Goal: Obtain resource: Obtain resource

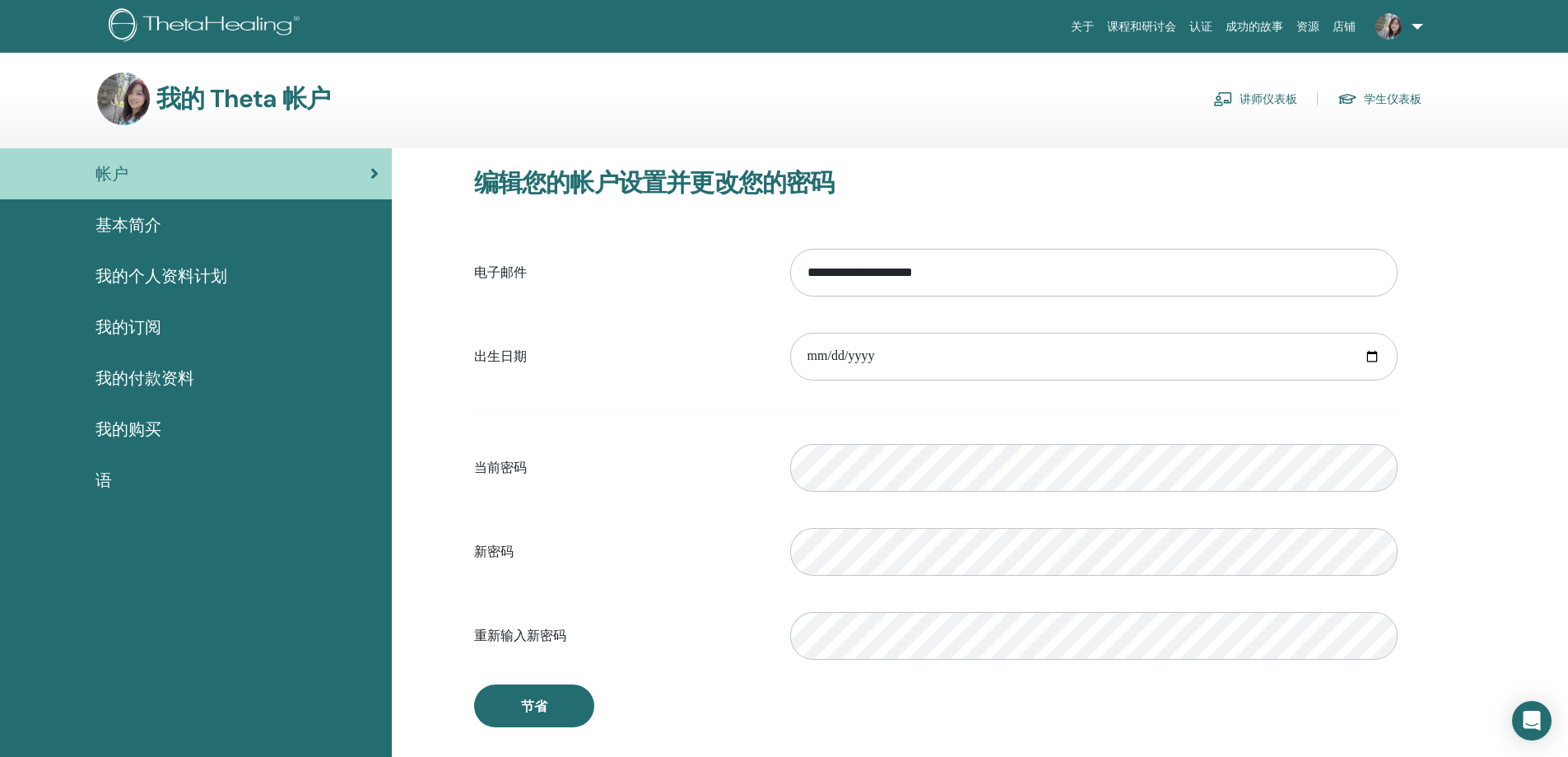
click at [1289, 98] on link "讲师仪表板" at bounding box center [1255, 99] width 84 height 26
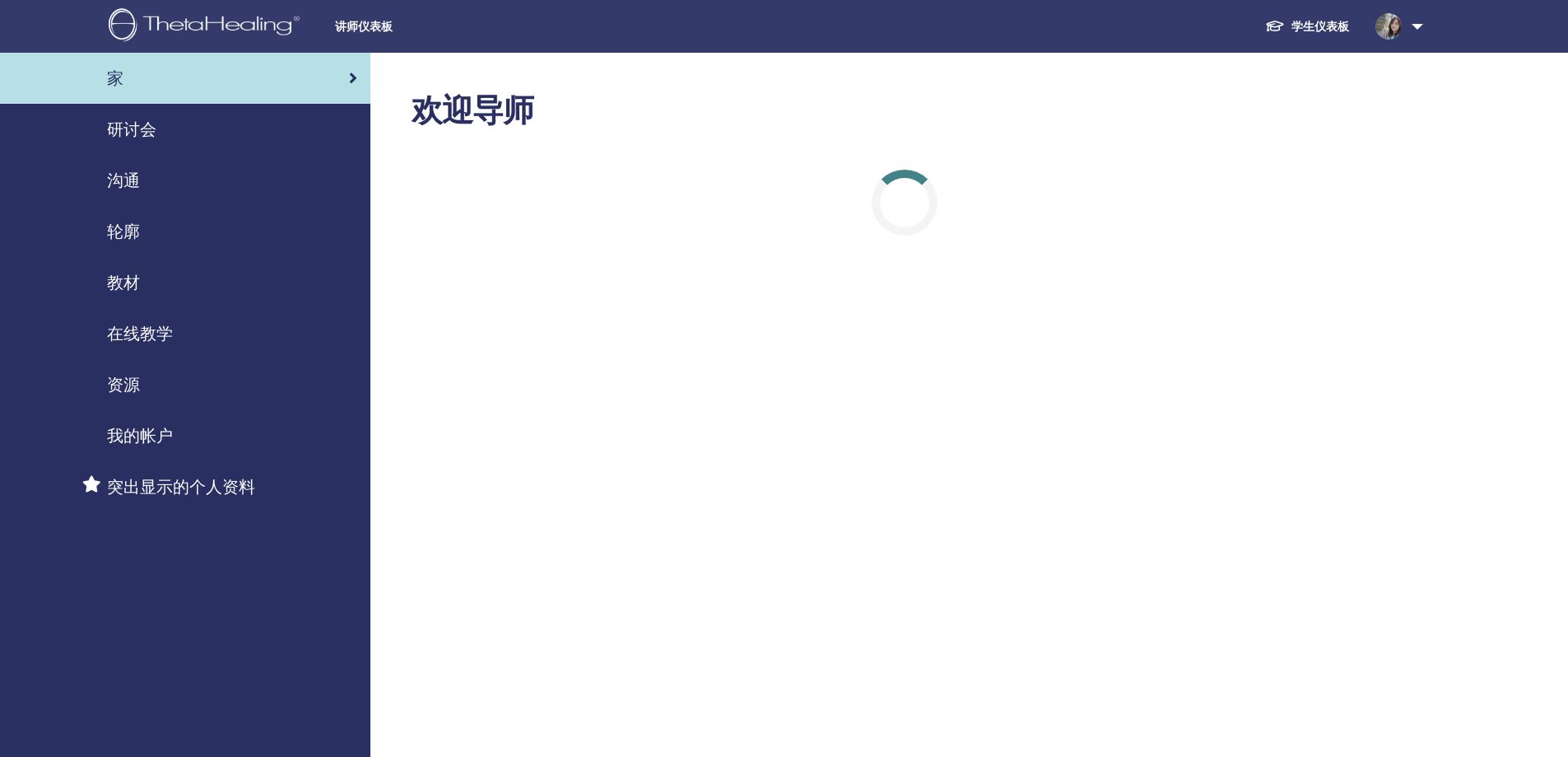
click at [127, 284] on span "教材" at bounding box center [123, 282] width 33 height 25
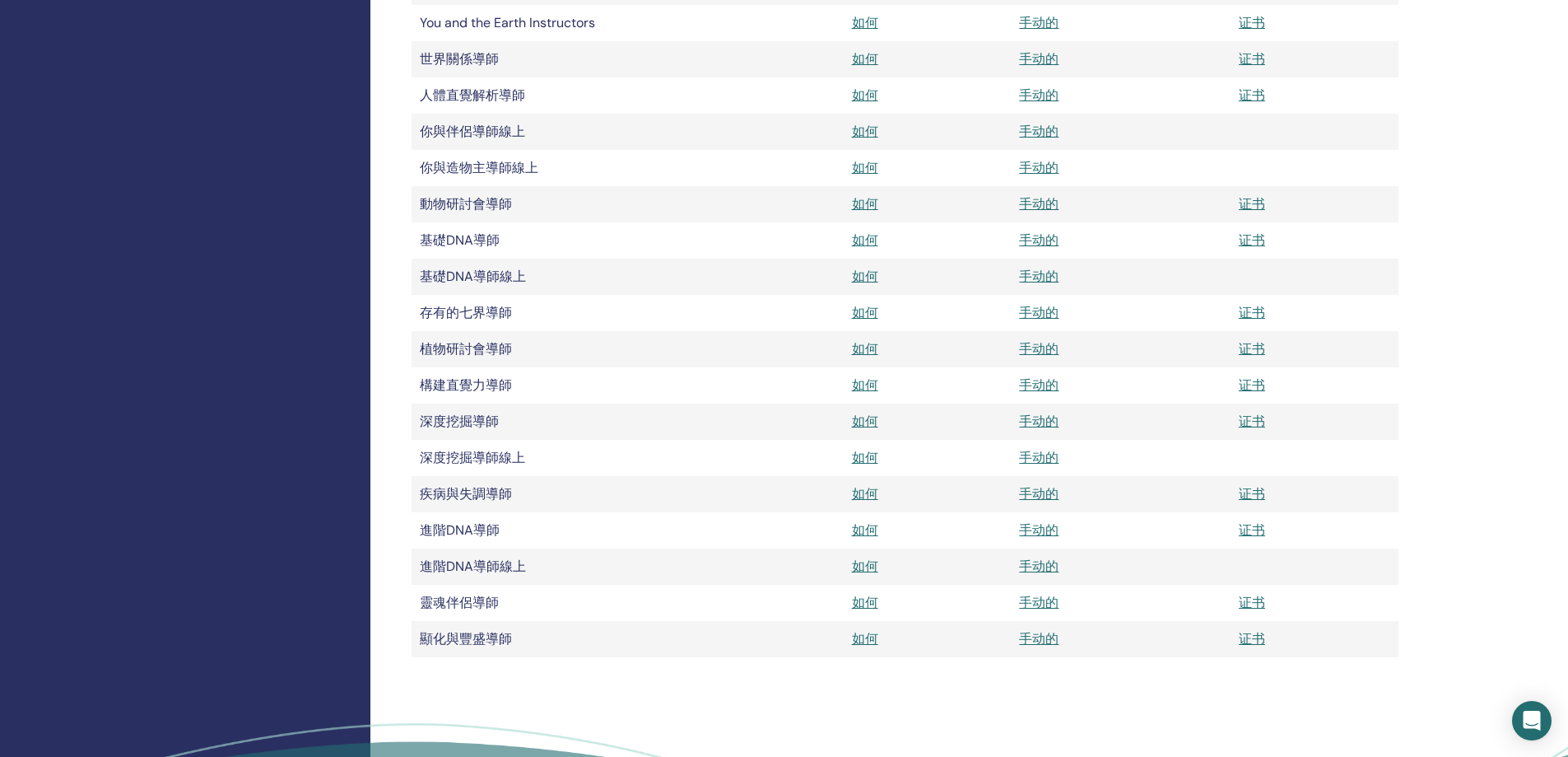
scroll to position [1976, 0]
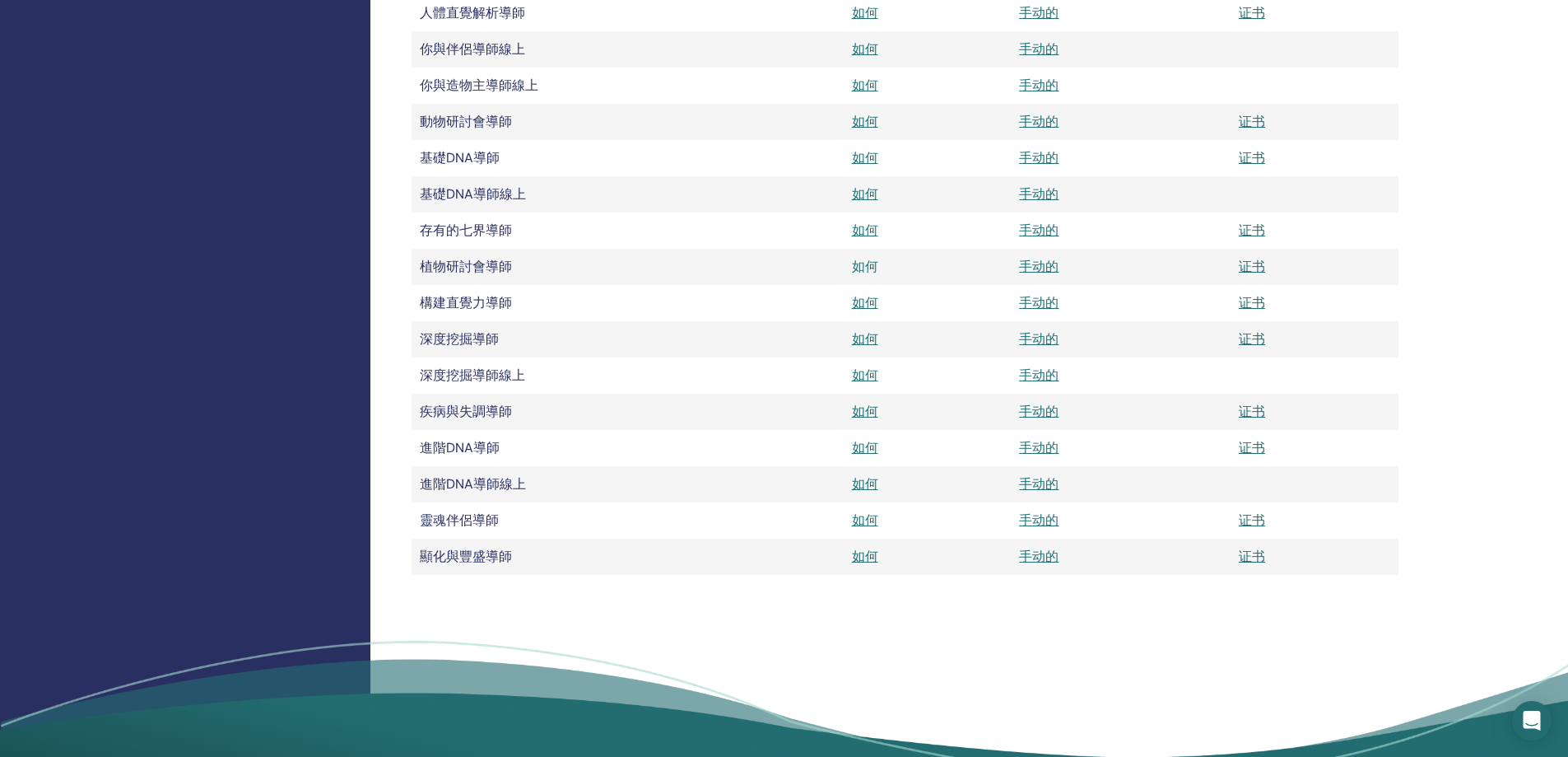
click at [855, 267] on link "如何" at bounding box center [865, 266] width 26 height 17
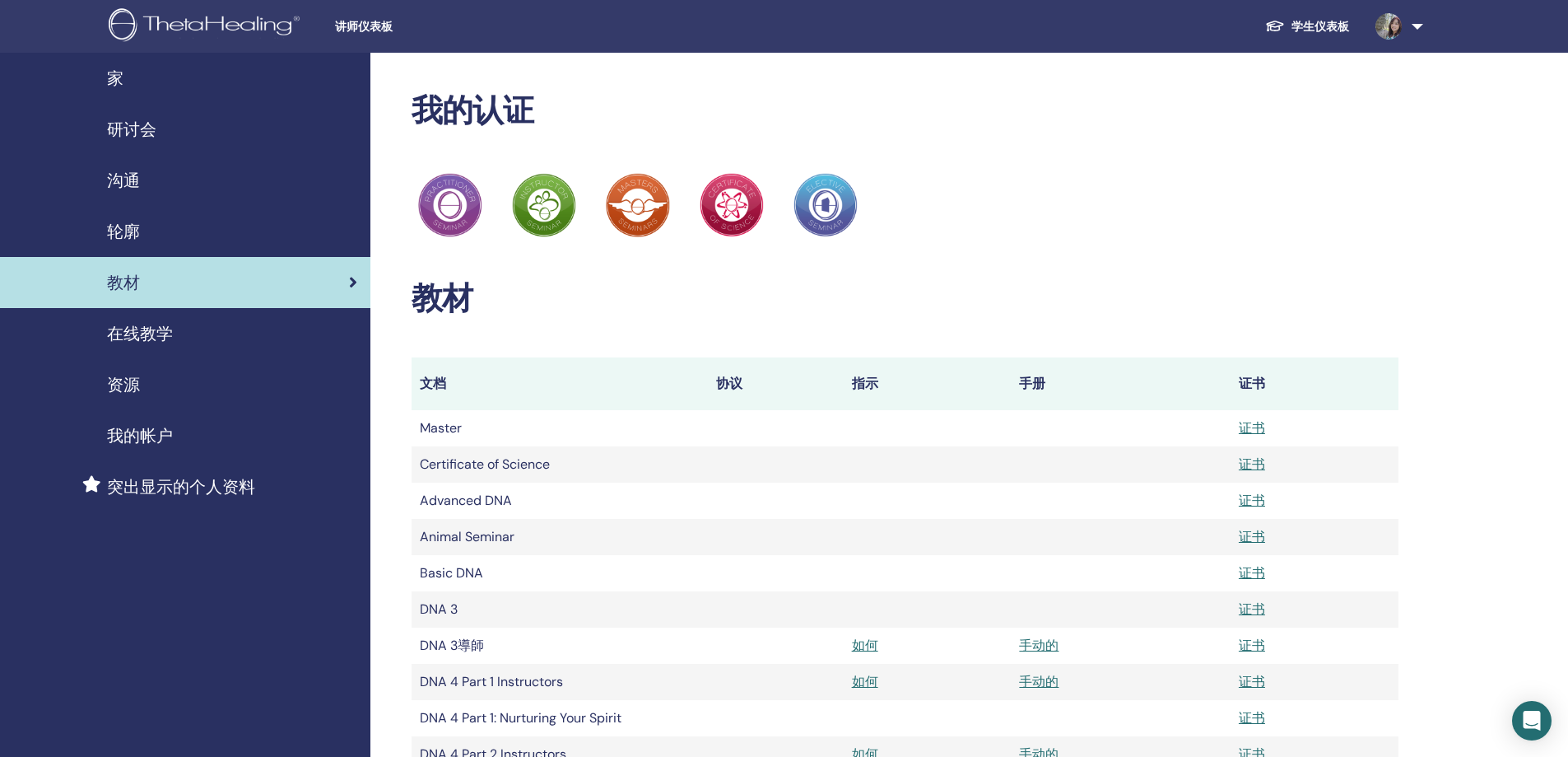
scroll to position [1976, 0]
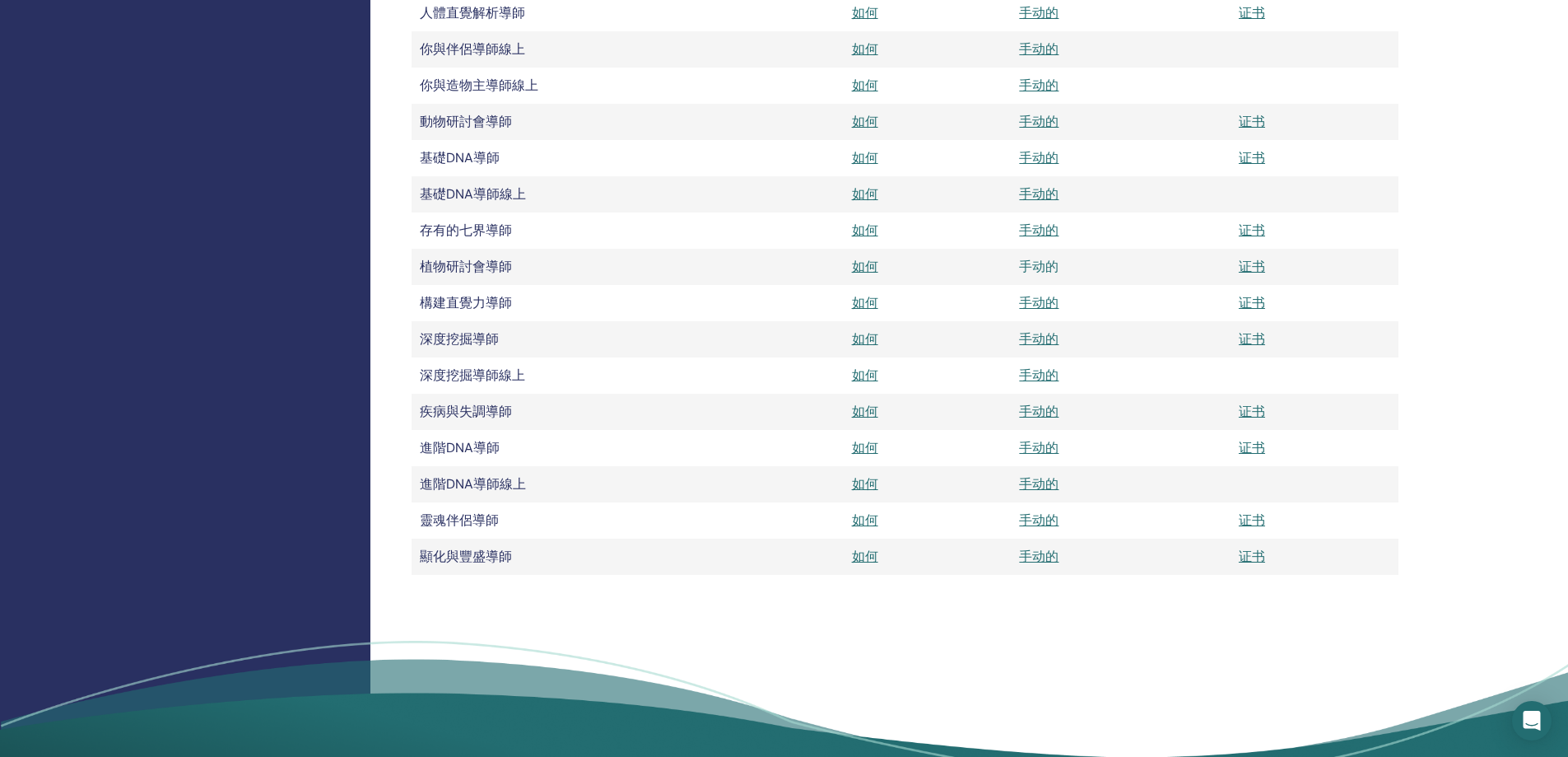
click at [1038, 264] on link "手动的" at bounding box center [1038, 266] width 40 height 17
